Goal: Information Seeking & Learning: Learn about a topic

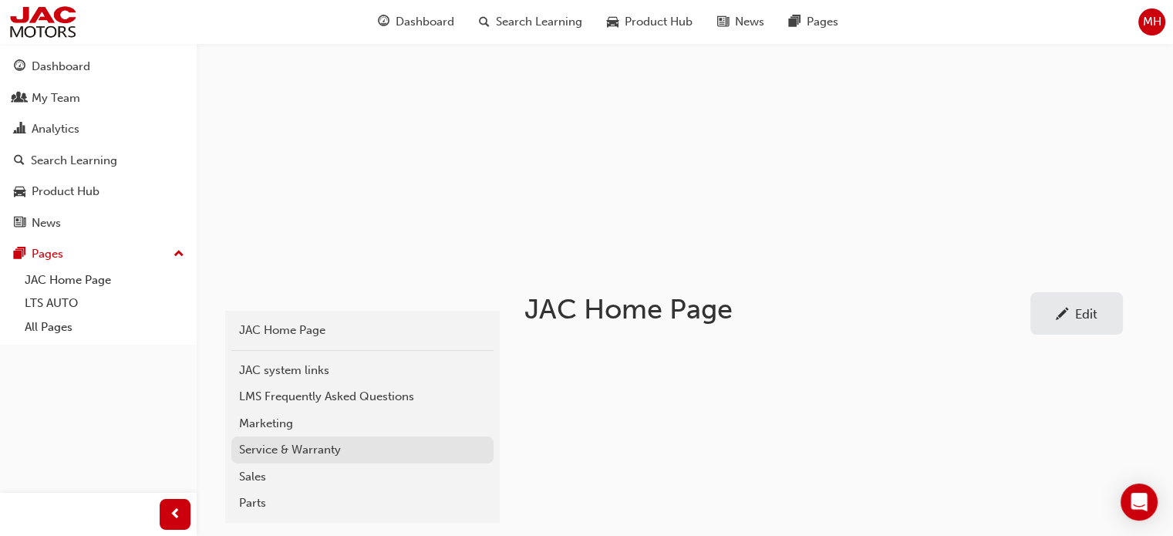
scroll to position [154, 0]
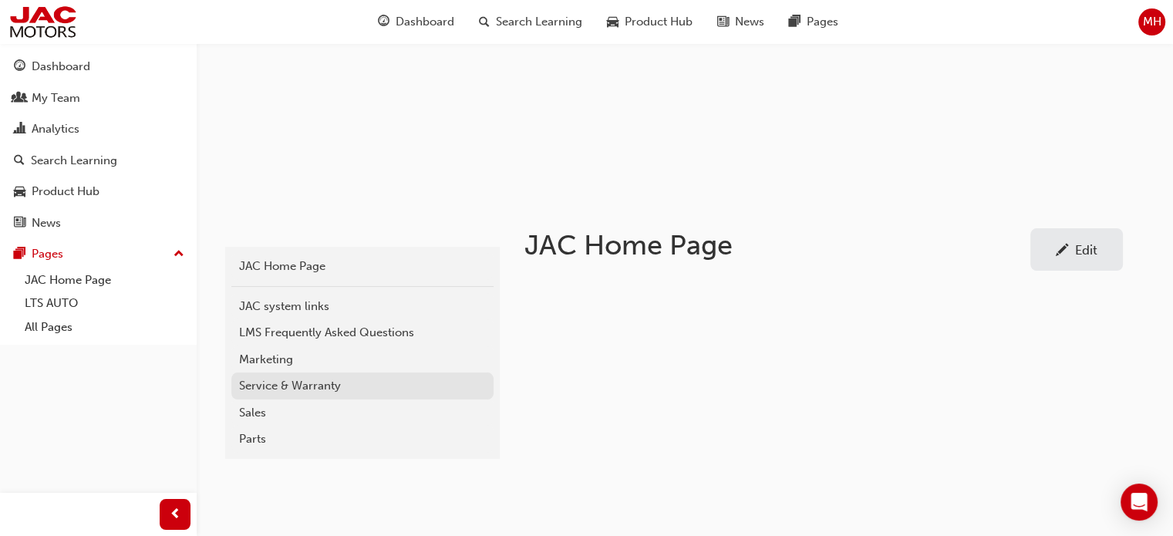
click at [278, 388] on div "Service & Warranty" at bounding box center [362, 386] width 247 height 18
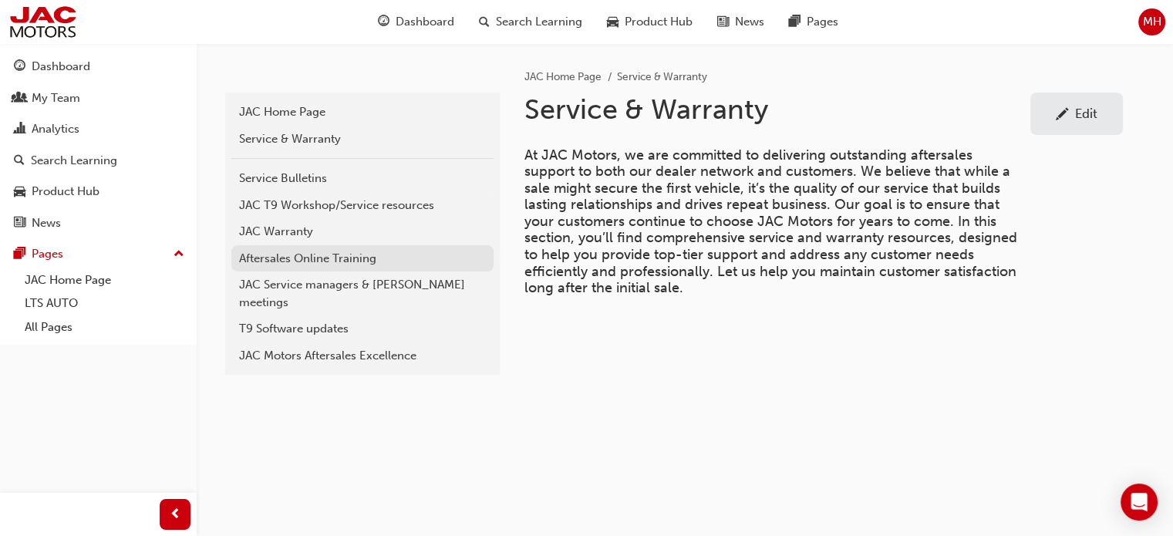
click at [318, 255] on div "Aftersales Online Training" at bounding box center [362, 259] width 247 height 18
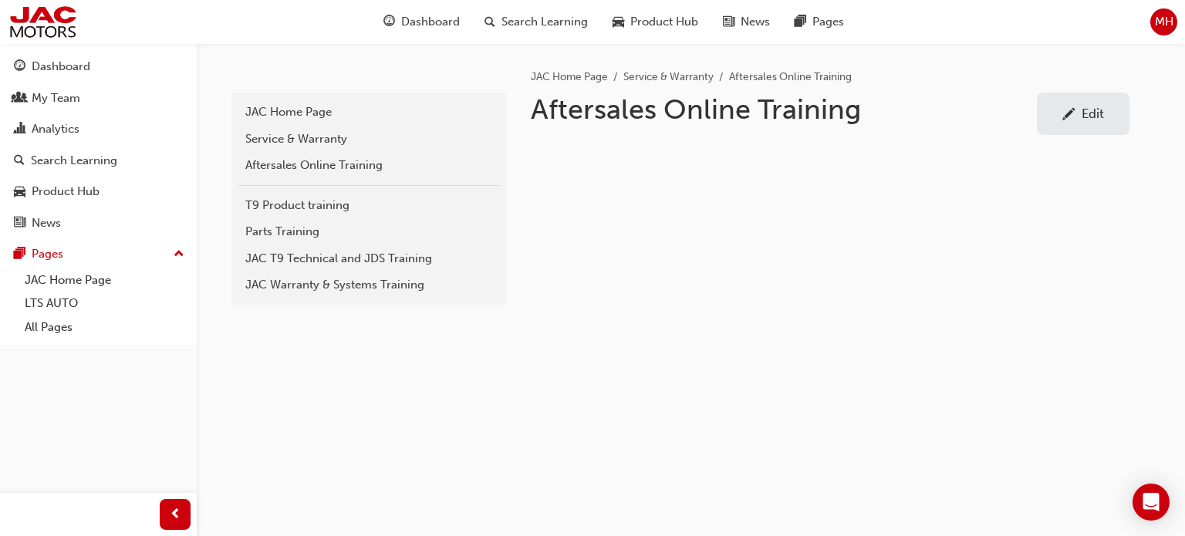
click at [307, 279] on div "JAC Warranty & Systems Training" at bounding box center [368, 285] width 247 height 18
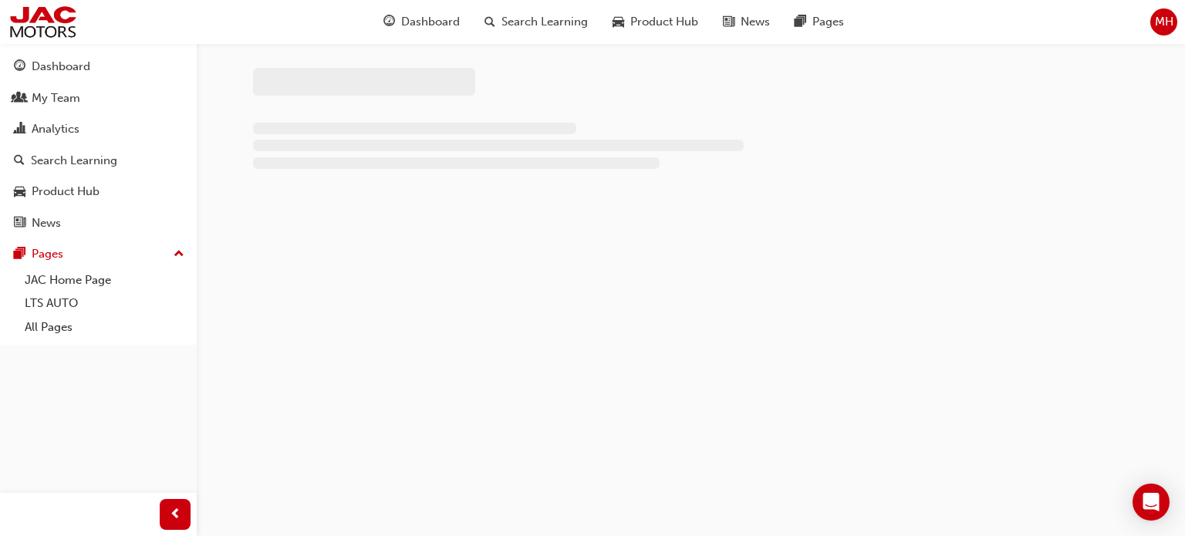
click at [309, 278] on div at bounding box center [592, 268] width 1185 height 536
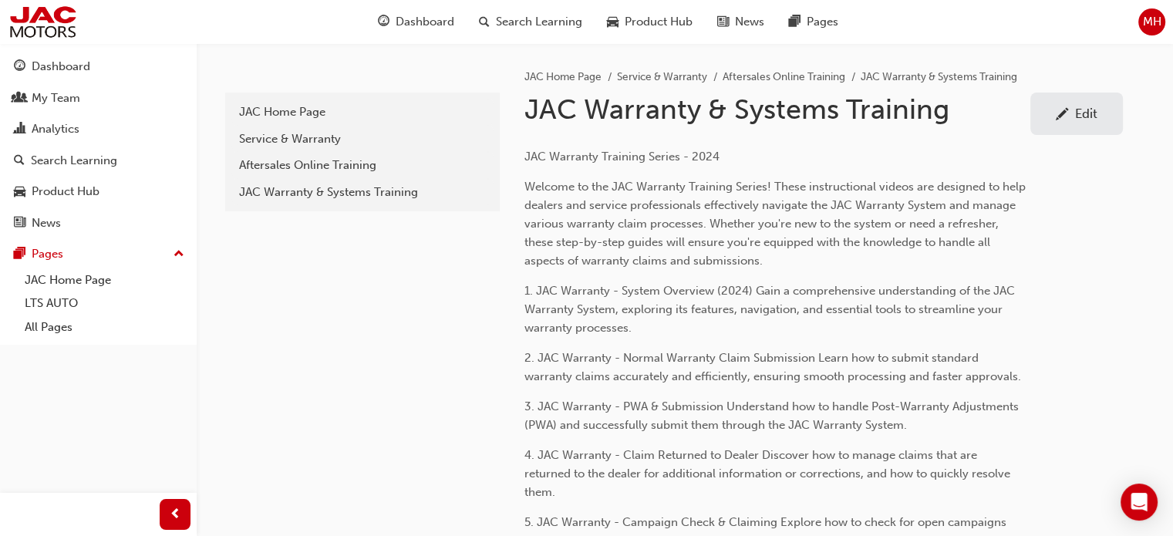
drag, startPoint x: 358, startPoint y: 361, endPoint x: 385, endPoint y: 239, distance: 124.8
